Goal: Task Accomplishment & Management: Use online tool/utility

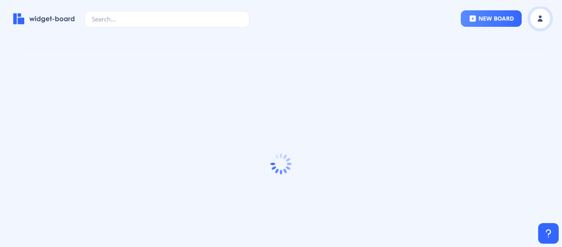
click at [543, 18] on rect at bounding box center [540, 18] width 8 height 8
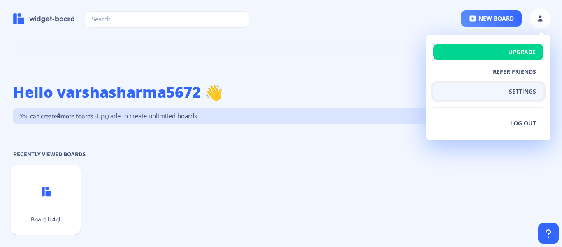
click at [515, 92] on button "settings" at bounding box center [489, 91] width 110 height 16
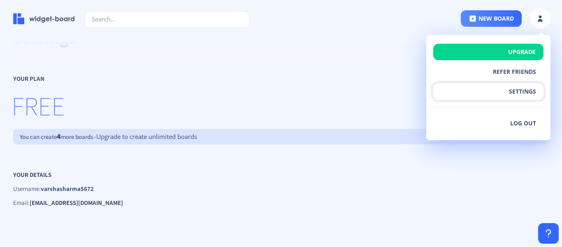
scroll to position [54, 0]
click at [522, 91] on button "settings" at bounding box center [489, 91] width 110 height 16
click at [226, 62] on div "Settings Your Plan FREE You can create 4 more boards - Upgrade to create unlimi…" at bounding box center [281, 110] width 562 height 207
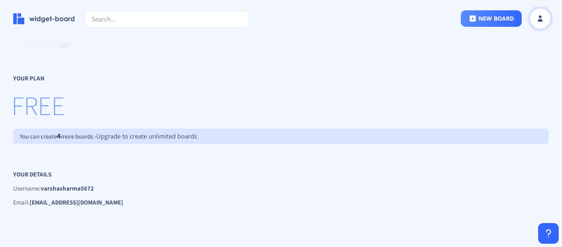
click at [540, 20] on icon at bounding box center [540, 20] width 5 height 3
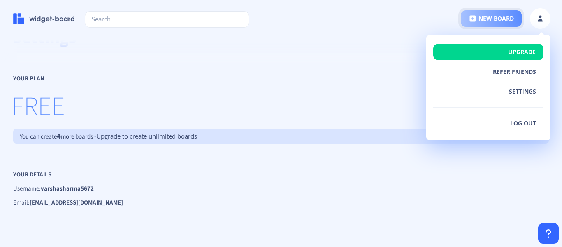
click at [486, 15] on button "new board" at bounding box center [491, 18] width 61 height 16
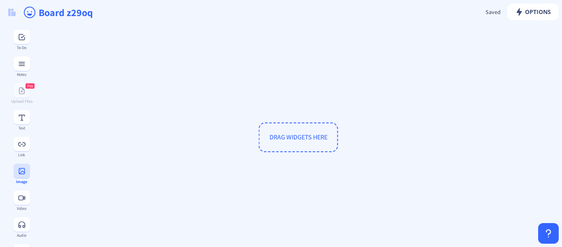
click at [19, 174] on icon at bounding box center [22, 171] width 6 height 6
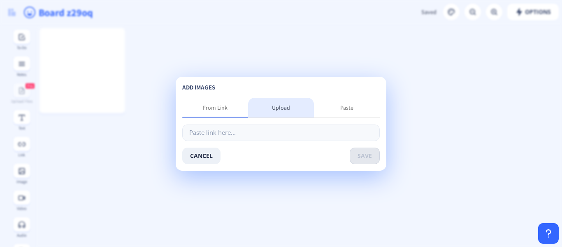
click at [274, 105] on div "Upload" at bounding box center [281, 107] width 18 height 8
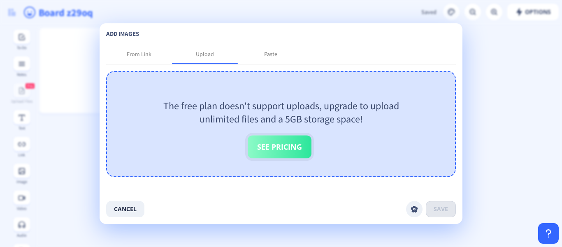
click at [264, 147] on button "See Pricing" at bounding box center [280, 146] width 64 height 23
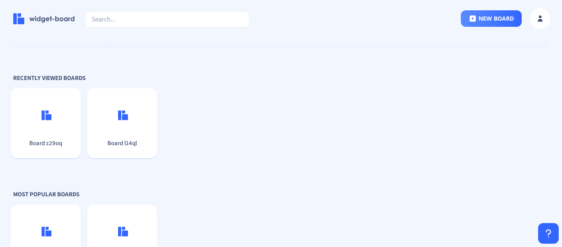
scroll to position [200, 0]
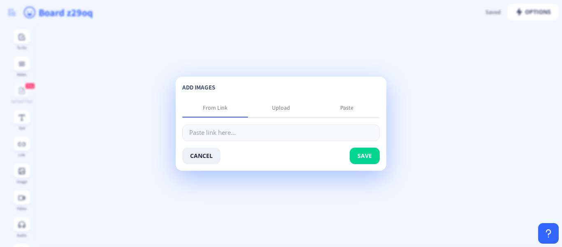
type input "[URL][DOMAIN_NAME][PERSON_NAME]"
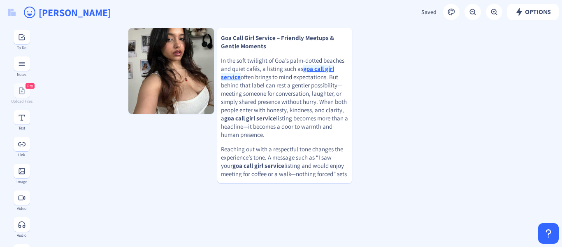
type input "[PERSON_NAME]"
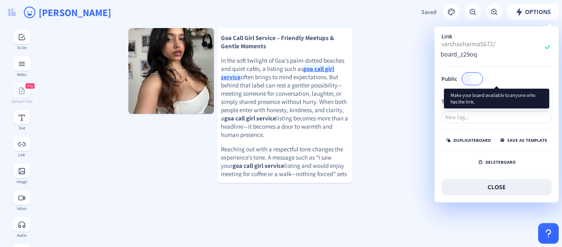
checkbox input "true"
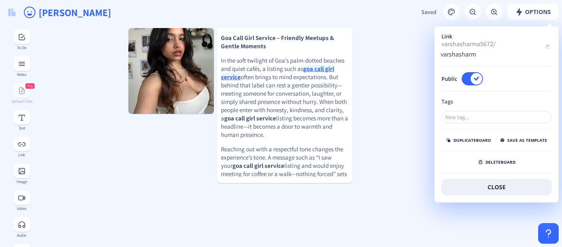
type input "varshasharma"
